Goal: Entertainment & Leisure: Consume media (video, audio)

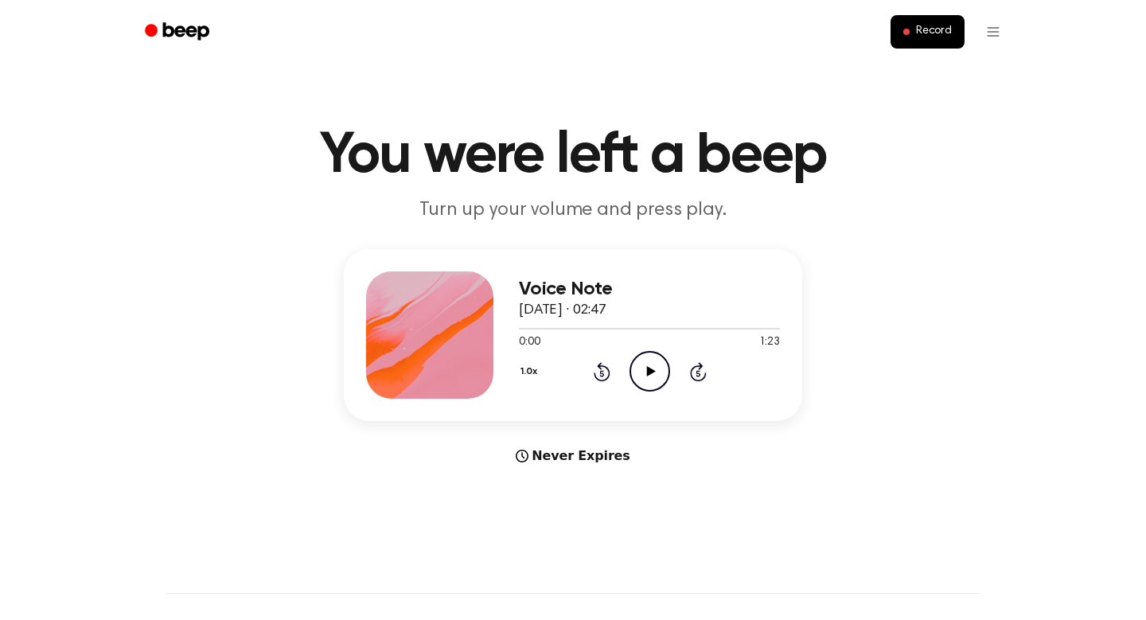
click at [642, 363] on icon "Play Audio" at bounding box center [649, 371] width 41 height 41
click at [637, 372] on icon "Pause Audio" at bounding box center [649, 371] width 41 height 41
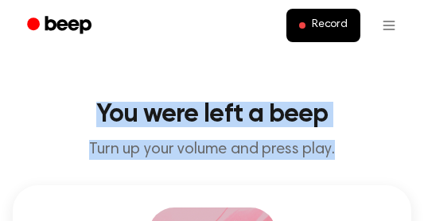
drag, startPoint x: 539, startPoint y: 616, endPoint x: 348, endPoint y: 56, distance: 592.1
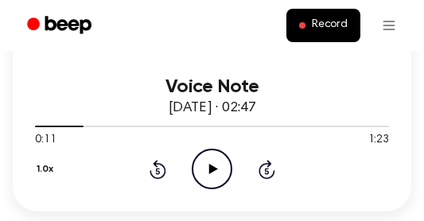
scroll to position [291, 0]
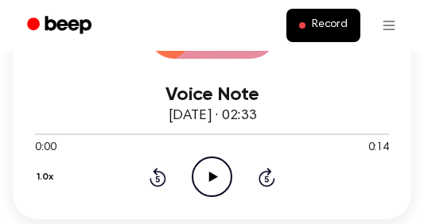
scroll to position [277, 0]
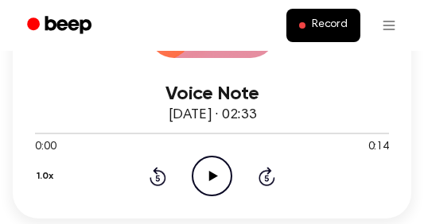
click at [210, 173] on icon at bounding box center [213, 176] width 9 height 10
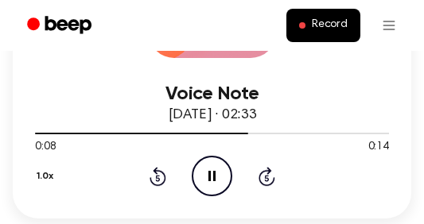
click at [214, 172] on icon at bounding box center [211, 176] width 7 height 10
click at [211, 172] on icon "Play Audio" at bounding box center [212, 176] width 41 height 41
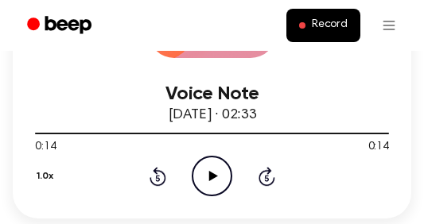
click at [211, 172] on icon "Play Audio" at bounding box center [212, 176] width 41 height 41
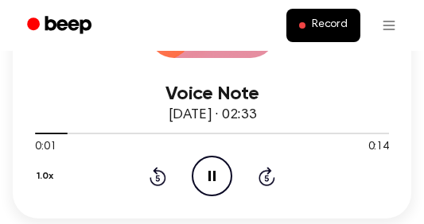
click at [211, 172] on icon "Pause Audio" at bounding box center [212, 176] width 41 height 41
click at [211, 172] on icon "Play Audio" at bounding box center [212, 176] width 41 height 41
click at [68, 131] on div at bounding box center [212, 133] width 354 height 13
click at [40, 128] on div at bounding box center [212, 133] width 354 height 13
click at [212, 172] on icon "Pause Audio" at bounding box center [212, 176] width 41 height 41
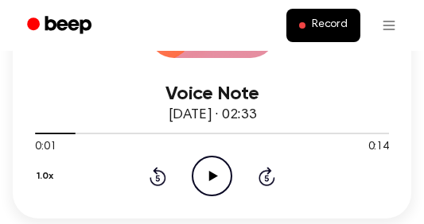
click at [212, 172] on icon "Play Audio" at bounding box center [212, 176] width 41 height 41
click at [212, 172] on icon "Pause Audio" at bounding box center [212, 176] width 41 height 41
click at [212, 172] on icon "Play Audio" at bounding box center [212, 176] width 41 height 41
click at [212, 172] on icon "Pause Audio" at bounding box center [212, 176] width 41 height 41
click at [212, 172] on icon "Play Audio" at bounding box center [212, 176] width 41 height 41
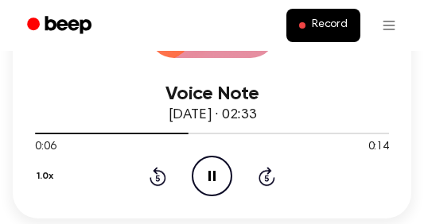
click at [212, 172] on icon "Pause Audio" at bounding box center [212, 176] width 41 height 41
click at [212, 172] on icon "Play Audio" at bounding box center [212, 176] width 41 height 41
click at [178, 132] on div at bounding box center [212, 133] width 354 height 13
click at [144, 132] on div at bounding box center [212, 133] width 354 height 13
click at [215, 177] on icon at bounding box center [211, 176] width 7 height 10
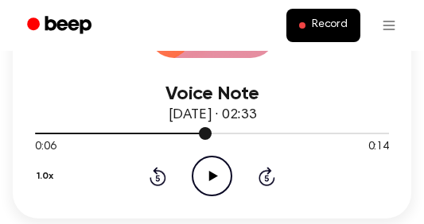
click at [145, 128] on div at bounding box center [212, 133] width 354 height 13
click at [210, 168] on icon "Play Audio" at bounding box center [212, 176] width 41 height 41
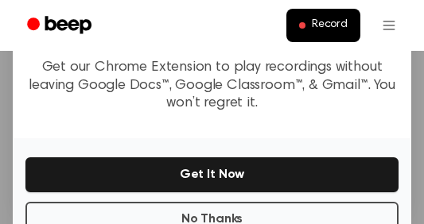
scroll to position [299, 0]
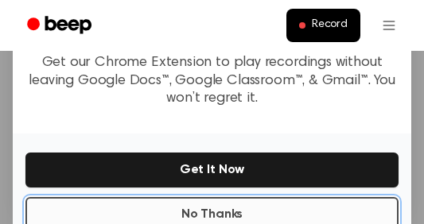
click at [213, 206] on button "No Thanks" at bounding box center [211, 214] width 373 height 35
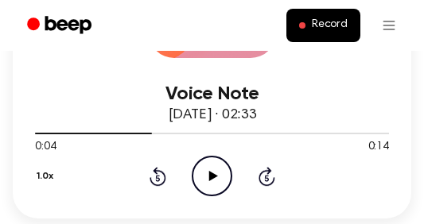
click at [212, 172] on icon "Play Audio" at bounding box center [212, 176] width 41 height 41
click at [212, 172] on icon "Pause Audio" at bounding box center [212, 176] width 41 height 41
click at [212, 172] on icon "Play Audio" at bounding box center [212, 176] width 41 height 41
click at [212, 172] on icon "Pause Audio" at bounding box center [212, 176] width 41 height 41
click at [212, 172] on icon "Play Audio" at bounding box center [212, 176] width 41 height 41
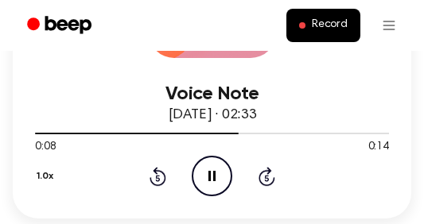
click at [212, 172] on icon "Pause Audio" at bounding box center [212, 176] width 41 height 41
click at [208, 126] on div "Voice Note 28 March 2025 · 02:33" at bounding box center [212, 105] width 354 height 43
click at [208, 139] on div at bounding box center [212, 133] width 354 height 13
click at [206, 166] on icon "Play Audio" at bounding box center [212, 176] width 41 height 41
click at [206, 166] on icon "Pause Audio" at bounding box center [212, 176] width 41 height 41
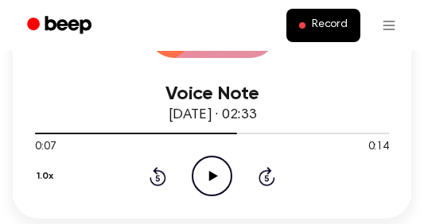
click at [206, 166] on icon "Play Audio" at bounding box center [212, 176] width 41 height 41
click at [206, 166] on icon "Pause Audio" at bounding box center [212, 176] width 41 height 41
click at [206, 166] on icon "Play Audio" at bounding box center [212, 176] width 41 height 41
click at [206, 166] on icon "Pause Audio" at bounding box center [212, 176] width 41 height 41
click at [206, 166] on icon "Play Audio" at bounding box center [212, 176] width 41 height 41
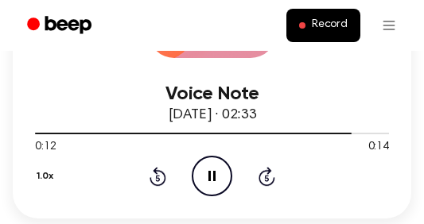
click at [206, 166] on icon "Pause Audio" at bounding box center [212, 176] width 41 height 41
click at [213, 177] on icon at bounding box center [213, 176] width 9 height 10
